Goal: Task Accomplishment & Management: Complete application form

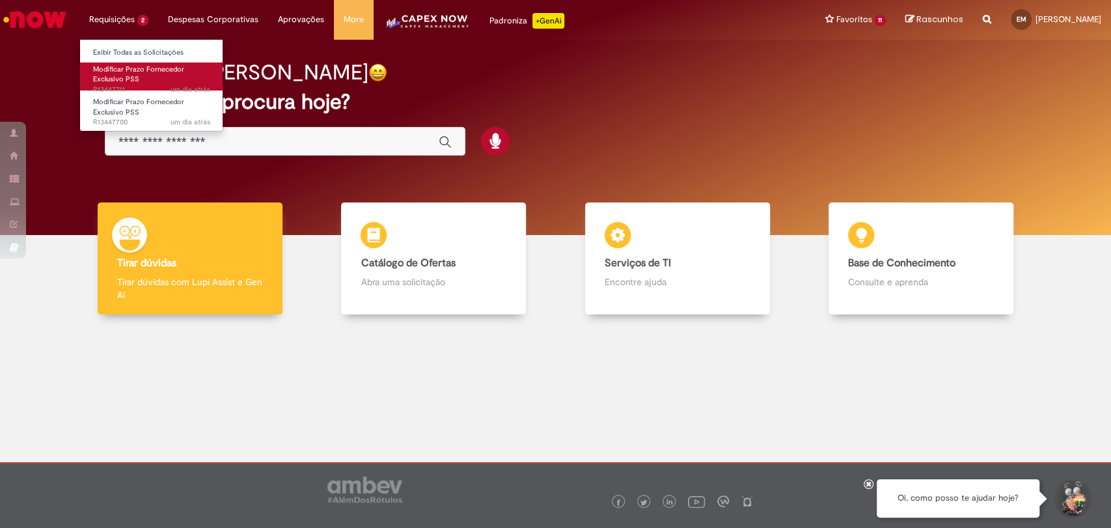
click at [136, 74] on span "Modificar Prazo Fornecedor Exclusivo PSS" at bounding box center [138, 74] width 91 height 20
click at [148, 84] on link "Modificar Prazo Fornecedor Exclusivo PSS um dia atrás um dia atrás R13447711" at bounding box center [151, 76] width 143 height 28
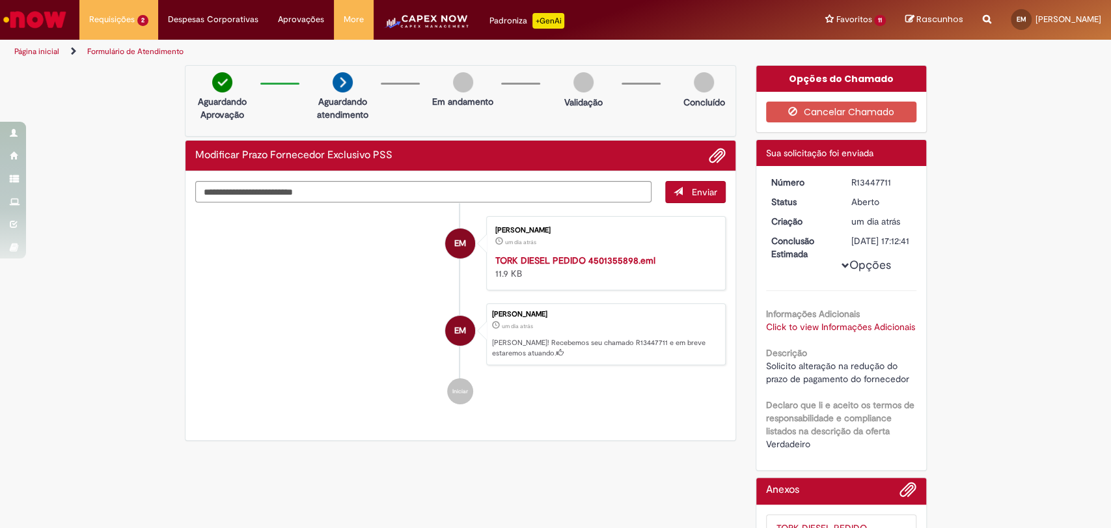
click at [655, 416] on div "Enviar EM Elton Melo um dia atrás um dia atrás TORK DIESEL PEDIDO 4501355898.em…" at bounding box center [460, 305] width 550 height 269
click at [631, 413] on ul "EM Elton Melo um dia atrás um dia atrás TORK DIESEL PEDIDO 4501355898.eml 11.9 …" at bounding box center [460, 310] width 531 height 215
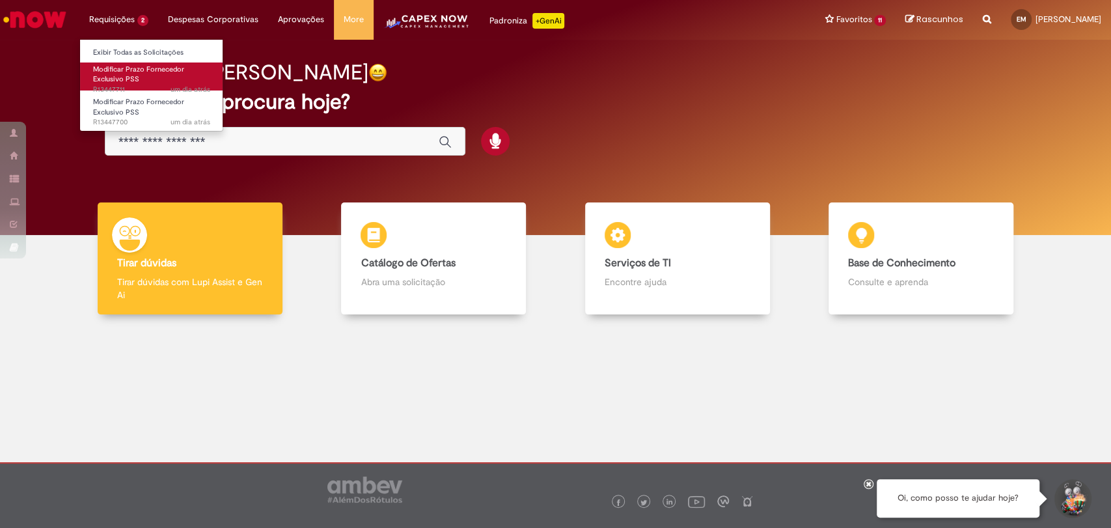
click at [130, 77] on span "Modificar Prazo Fornecedor Exclusivo PSS" at bounding box center [138, 74] width 91 height 20
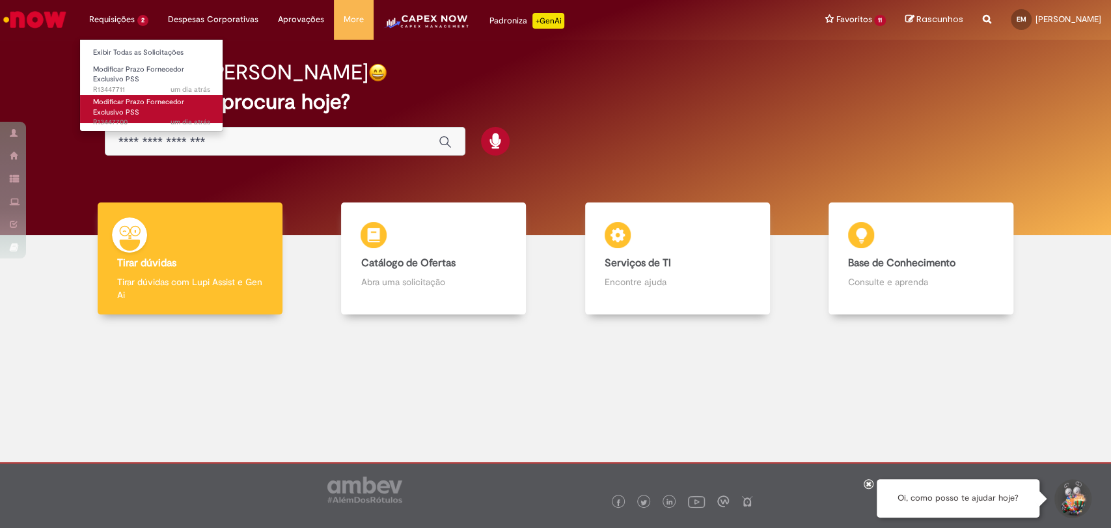
click at [128, 98] on span "Modificar Prazo Fornecedor Exclusivo PSS" at bounding box center [138, 107] width 91 height 20
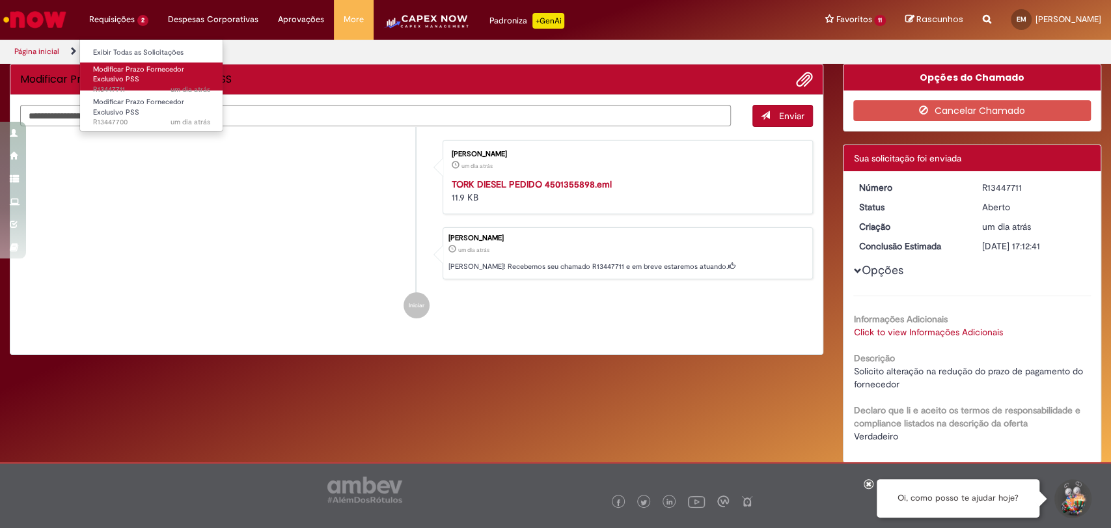
click at [131, 85] on link "Modificar Prazo Fornecedor Exclusivo PSS um dia atrás um dia atrás R13447711" at bounding box center [151, 76] width 143 height 28
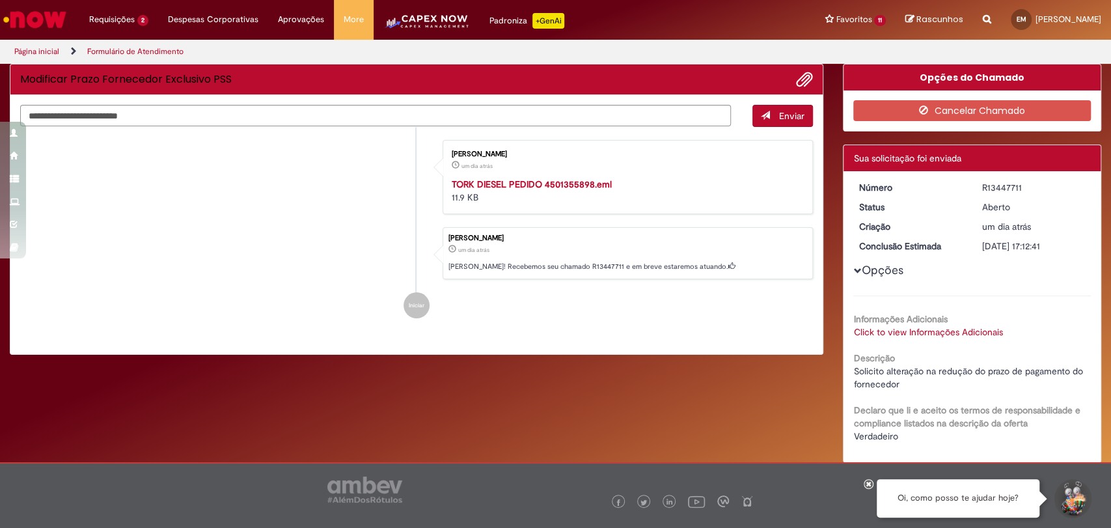
click at [304, 222] on ul "[PERSON_NAME] um dia atrás um dia atrás TORK DIESEL PEDIDO 4501355898.eml 11.9 …" at bounding box center [416, 229] width 793 height 204
